Goal: Register for event/course

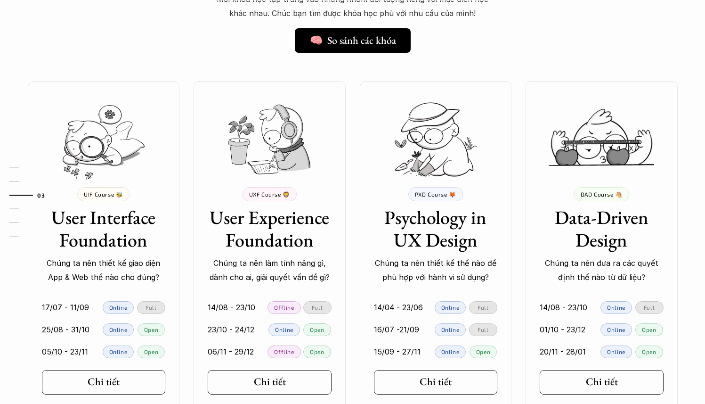
scroll to position [801, 0]
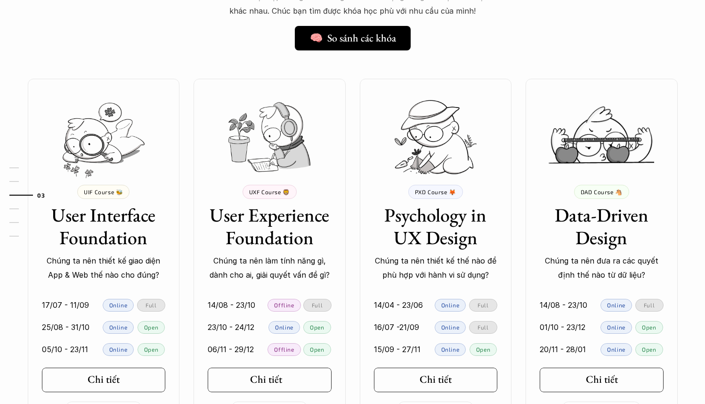
click at [287, 381] on div at bounding box center [290, 380] width 7 height 8
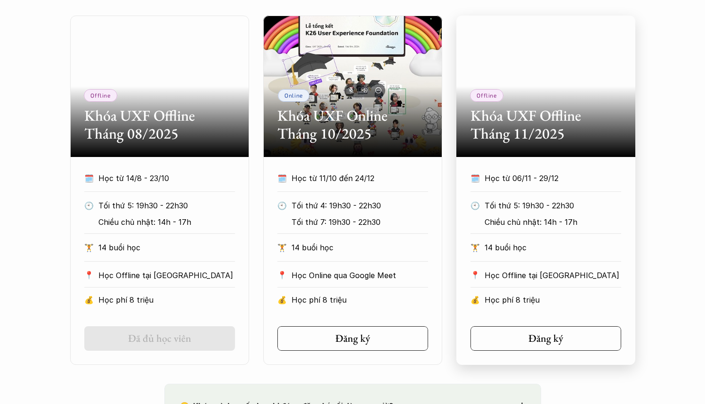
scroll to position [455, 0]
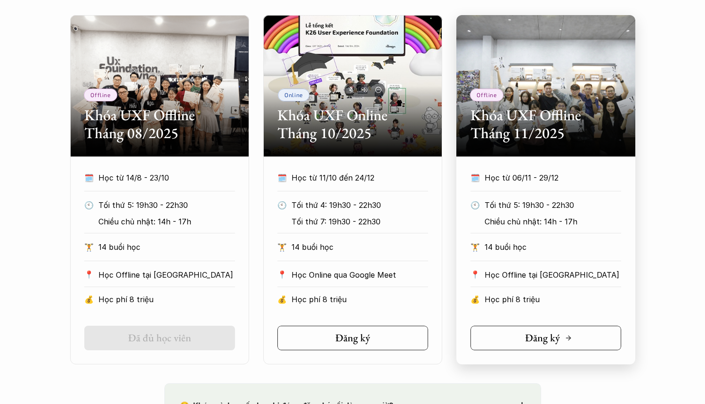
click at [537, 336] on h5 "Đăng ký" at bounding box center [542, 338] width 35 height 12
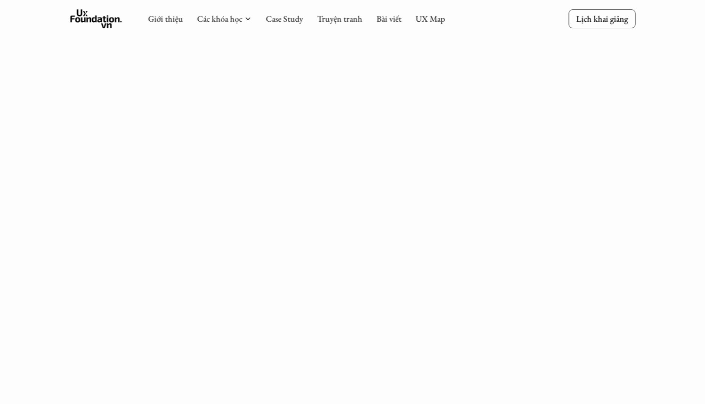
scroll to position [399, 0]
